Goal: Navigation & Orientation: Understand site structure

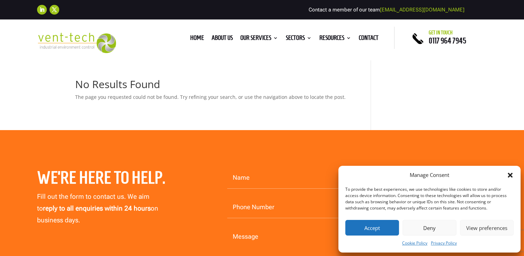
click at [377, 232] on button "Accept" at bounding box center [372, 228] width 54 height 16
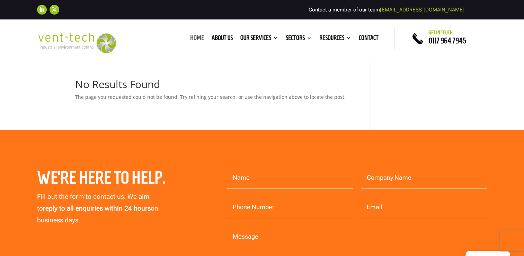
click at [190, 35] on link "Home" at bounding box center [197, 39] width 14 height 8
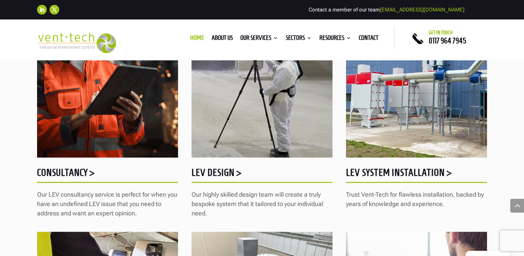
scroll to position [651, 0]
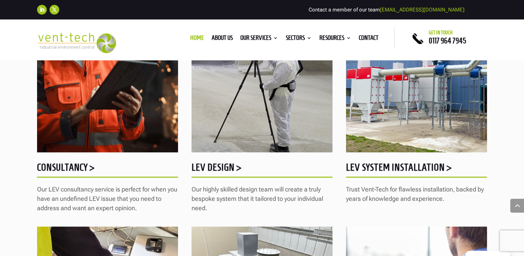
click at [407, 166] on h5 "LEV System Installation >" at bounding box center [416, 169] width 141 height 14
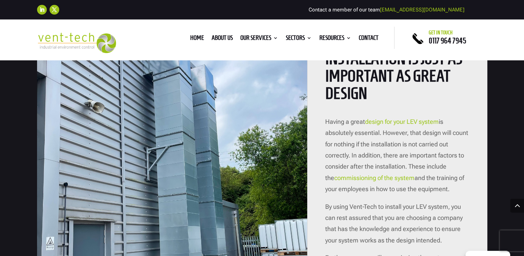
scroll to position [373, 0]
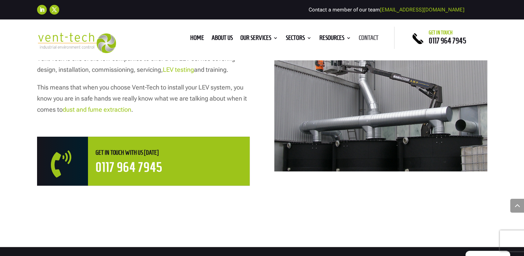
click at [368, 38] on link "Contact" at bounding box center [369, 39] width 20 height 8
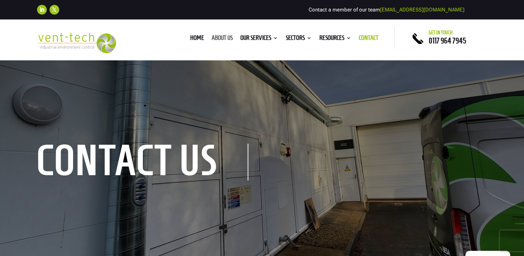
click at [214, 36] on link "About us" at bounding box center [222, 39] width 21 height 8
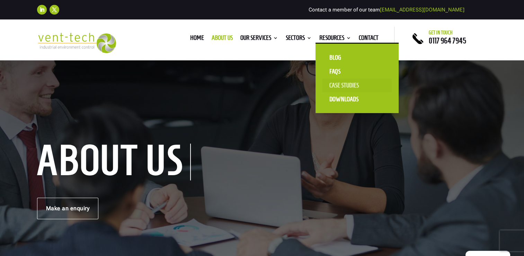
click at [345, 84] on link "Case Studies" at bounding box center [356, 85] width 69 height 14
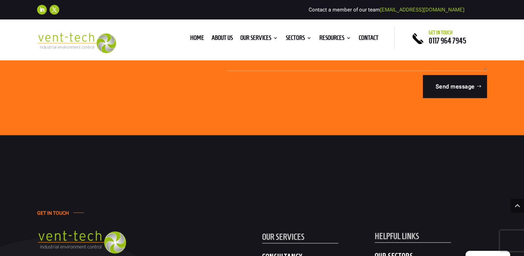
scroll to position [1341, 0]
